Goal: Navigation & Orientation: Find specific page/section

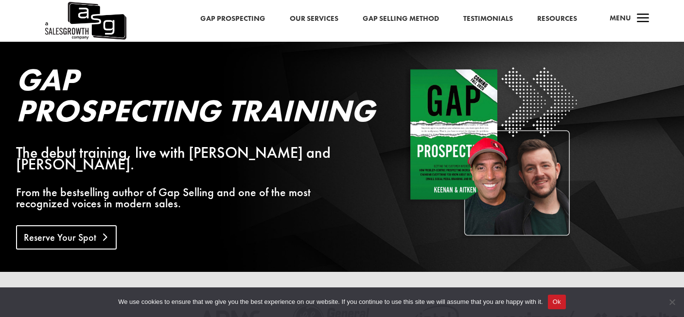
click at [82, 229] on link "Reserve Your Spot" at bounding box center [66, 237] width 101 height 24
click at [248, 22] on link "Gap Prospecting" at bounding box center [232, 19] width 65 height 13
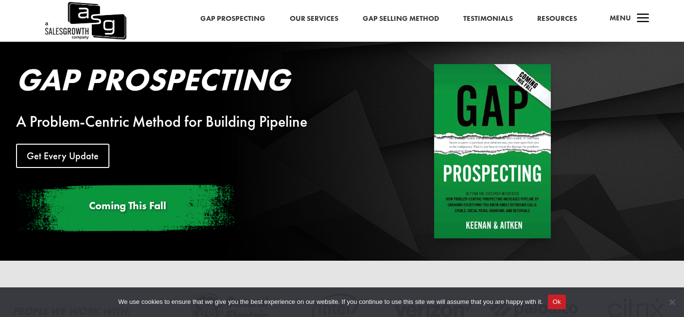
click at [88, 18] on img at bounding box center [85, 21] width 83 height 42
